Goal: Task Accomplishment & Management: Complete application form

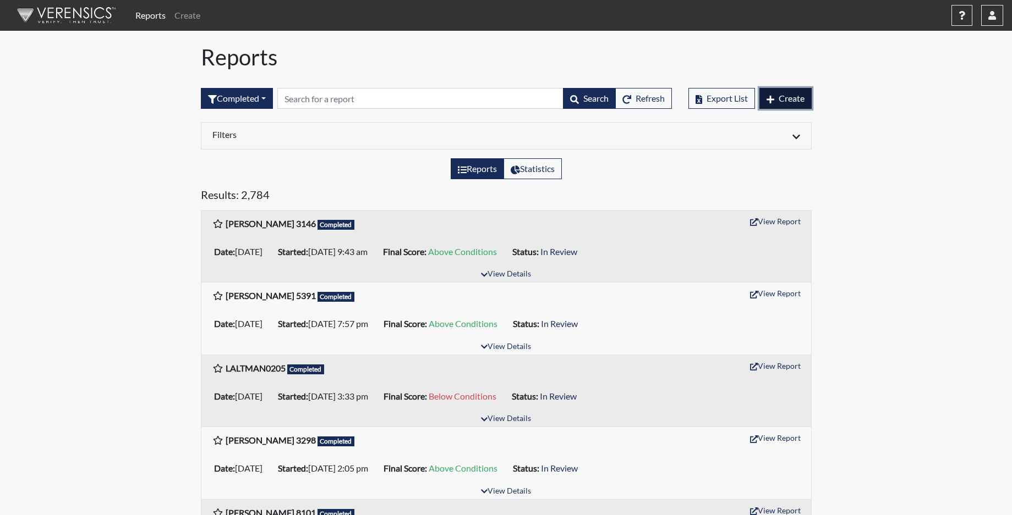
click at [787, 100] on span "Create" at bounding box center [791, 98] width 26 height 10
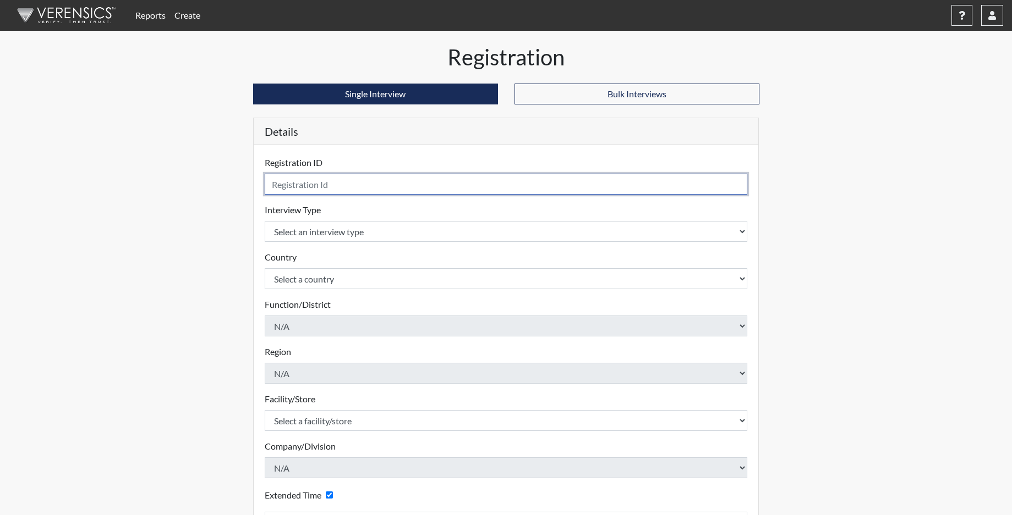
click at [376, 188] on input "text" at bounding box center [506, 184] width 483 height 21
type input "k"
type input "KBROWN0700"
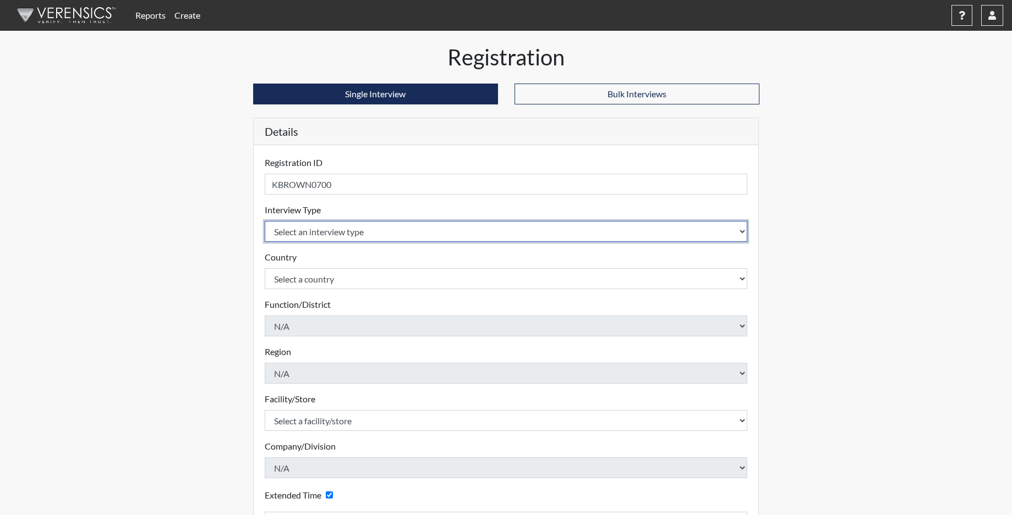
drag, startPoint x: 323, startPoint y: 230, endPoint x: 323, endPoint y: 237, distance: 7.2
click at [323, 230] on select "Select an interview type Corrections Pre-Employment" at bounding box center [506, 231] width 483 height 21
select select "ff733e93-e1bf-11ea-9c9f-0eff0cf7eb8f"
click at [265, 221] on select "Select an interview type Corrections Pre-Employment" at bounding box center [506, 231] width 483 height 21
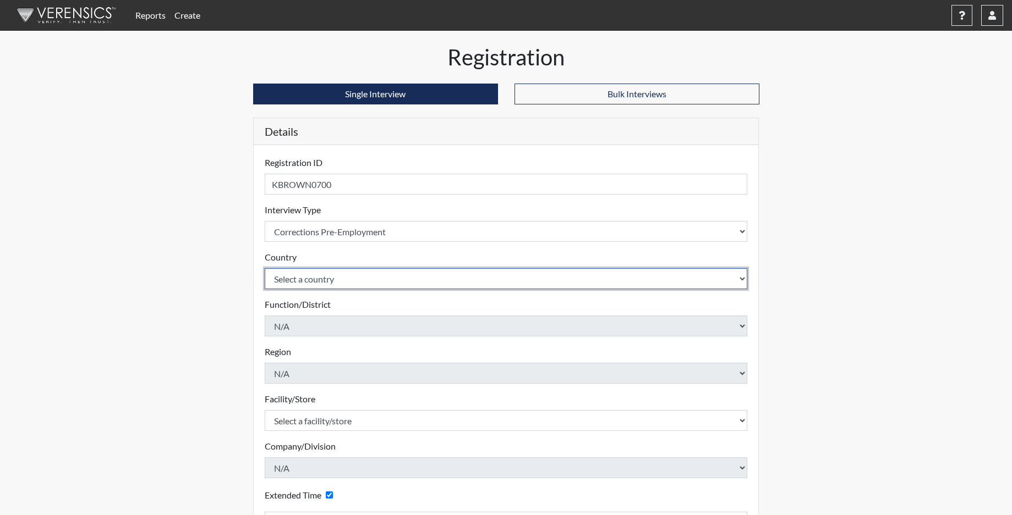
click at [321, 276] on select "Select a country [GEOGRAPHIC_DATA] [GEOGRAPHIC_DATA]" at bounding box center [506, 278] width 483 height 21
select select "united-states-of-[GEOGRAPHIC_DATA]"
click at [265, 268] on select "Select a country [GEOGRAPHIC_DATA] [GEOGRAPHIC_DATA]" at bounding box center [506, 278] width 483 height 21
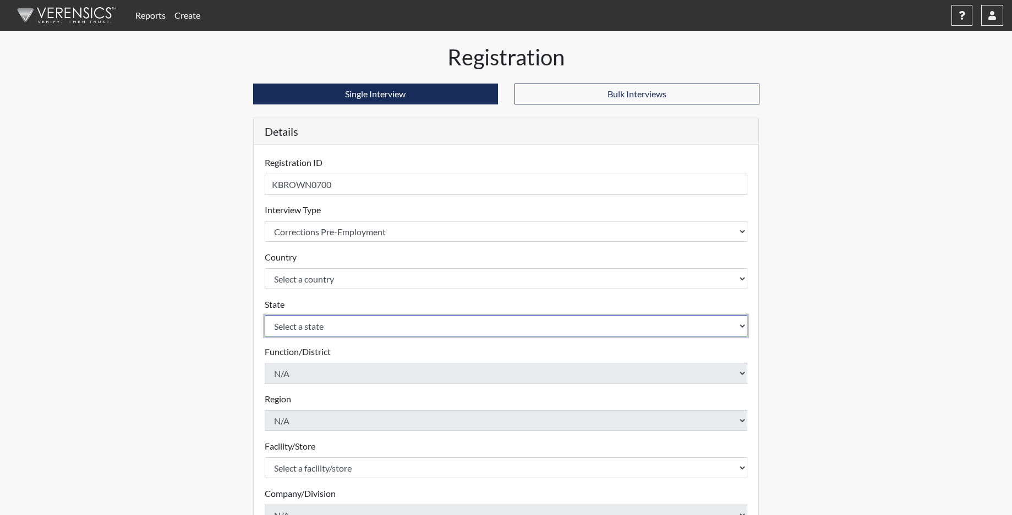
click at [306, 328] on select "Select a state [US_STATE] [US_STATE] [US_STATE] [US_STATE] [US_STATE] [US_STATE…" at bounding box center [506, 326] width 483 height 21
click at [265, 316] on select "Select a state [US_STATE] [US_STATE] [US_STATE] [US_STATE] [US_STATE] [US_STATE…" at bounding box center [506, 326] width 483 height 21
click at [309, 325] on select "Select a state [US_STATE] [US_STATE] [US_STATE] [US_STATE] [US_STATE] [US_STATE…" at bounding box center [506, 326] width 483 height 21
select select "SC"
click at [265, 316] on select "Select a state [US_STATE] [US_STATE] [US_STATE] [US_STATE] [US_STATE] [US_STATE…" at bounding box center [506, 326] width 483 height 21
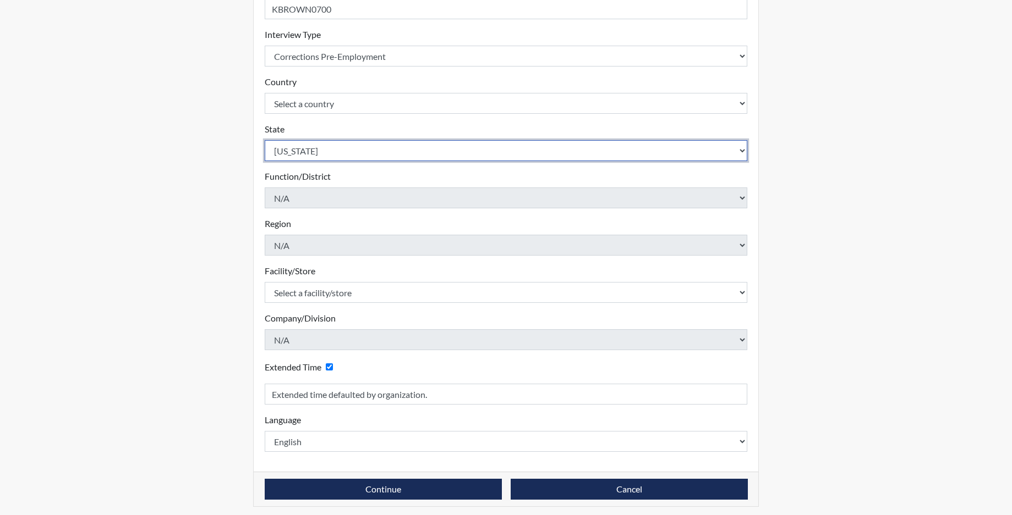
scroll to position [180, 0]
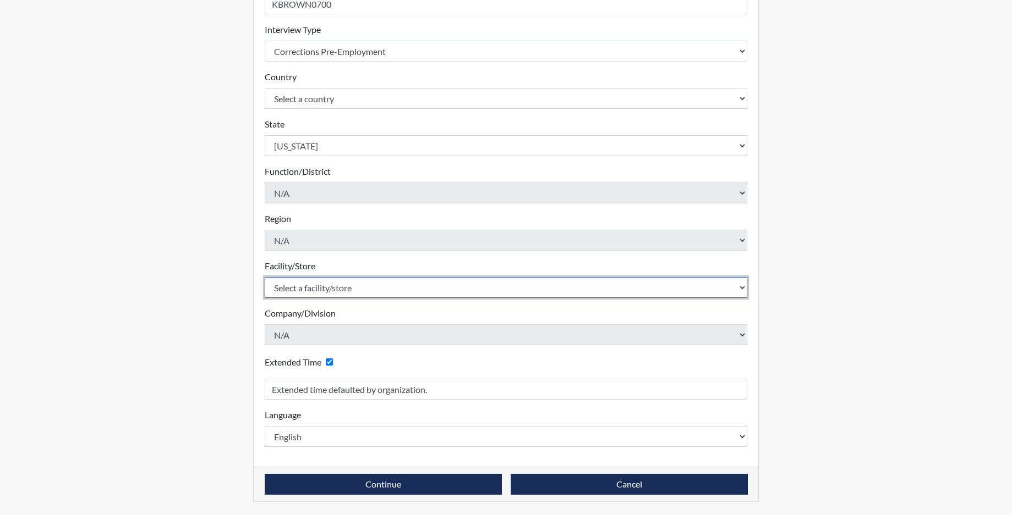
click at [312, 287] on select "Select a facility/store [GEOGRAPHIC_DATA] CI Broad River CI [PERSON_NAME] CI Di…" at bounding box center [506, 287] width 483 height 21
select select "534aed5c-2435-46c7-8f23-93a4da2bf355"
click at [265, 277] on select "Select a facility/store [GEOGRAPHIC_DATA] CI Broad River CI [PERSON_NAME] CI Di…" at bounding box center [506, 287] width 483 height 21
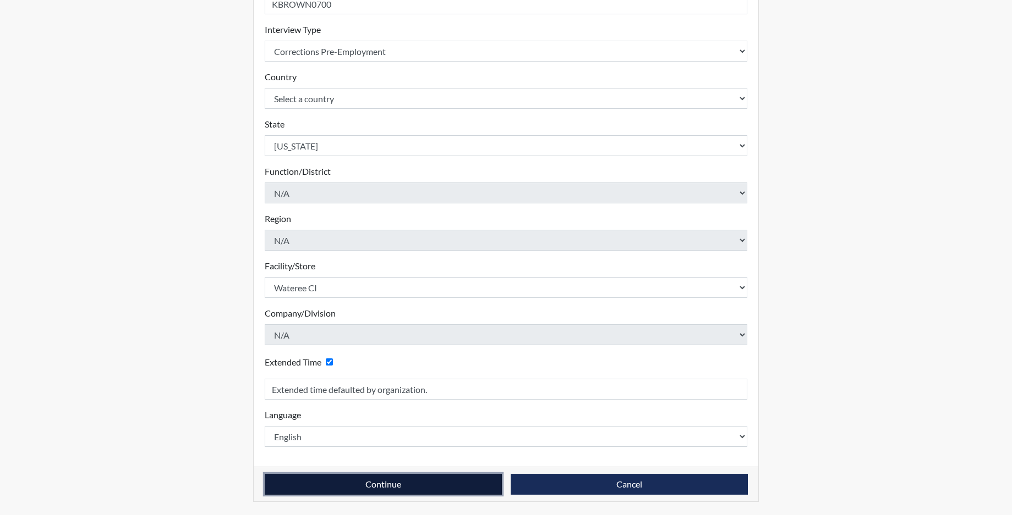
click at [303, 479] on button "Continue" at bounding box center [383, 484] width 237 height 21
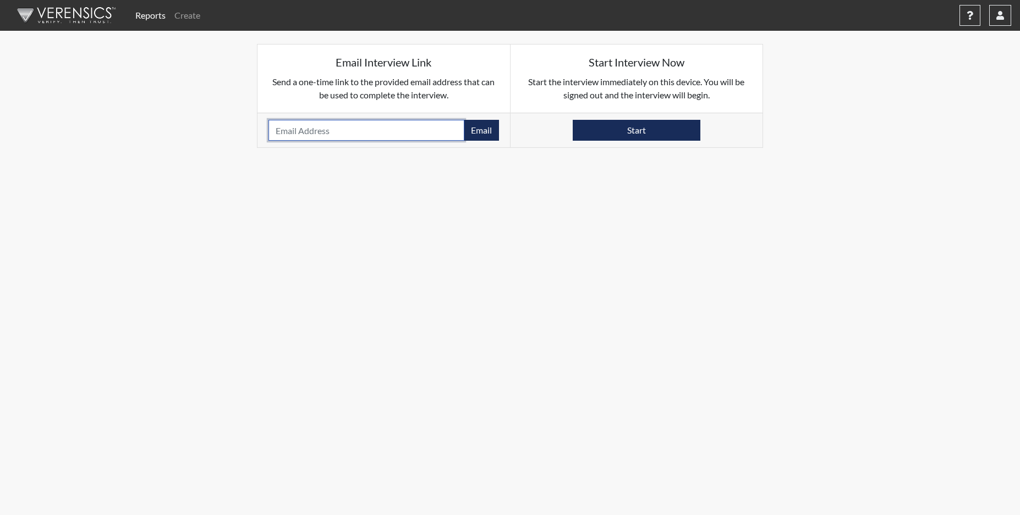
paste input "[EMAIL_ADDRESS][DOMAIN_NAME]"
type input "[EMAIL_ADDRESS][DOMAIN_NAME]"
click at [497, 140] on button "Email" at bounding box center [481, 130] width 35 height 21
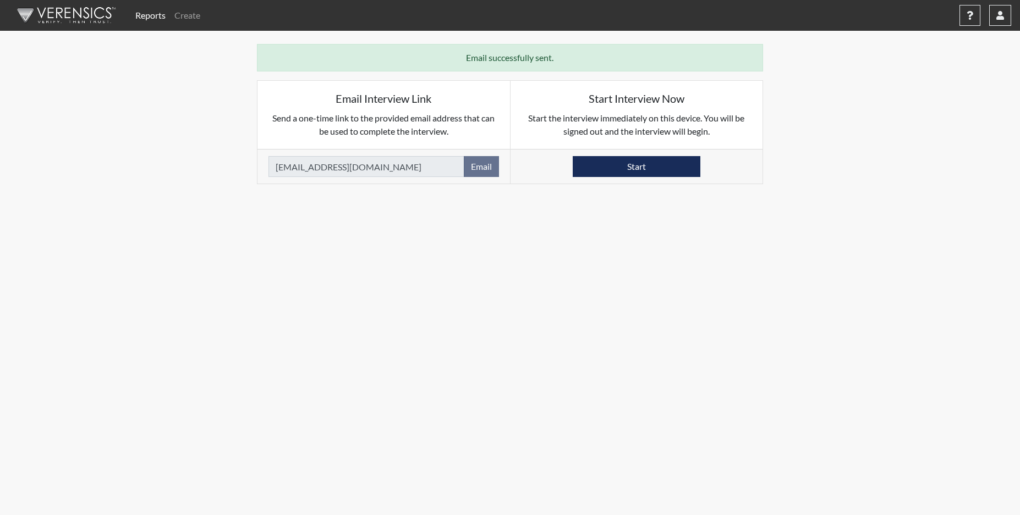
click at [471, 179] on div "[EMAIL_ADDRESS][DOMAIN_NAME] Email Please provide an email address." at bounding box center [383, 166] width 253 height 35
